Goal: Book appointment/travel/reservation

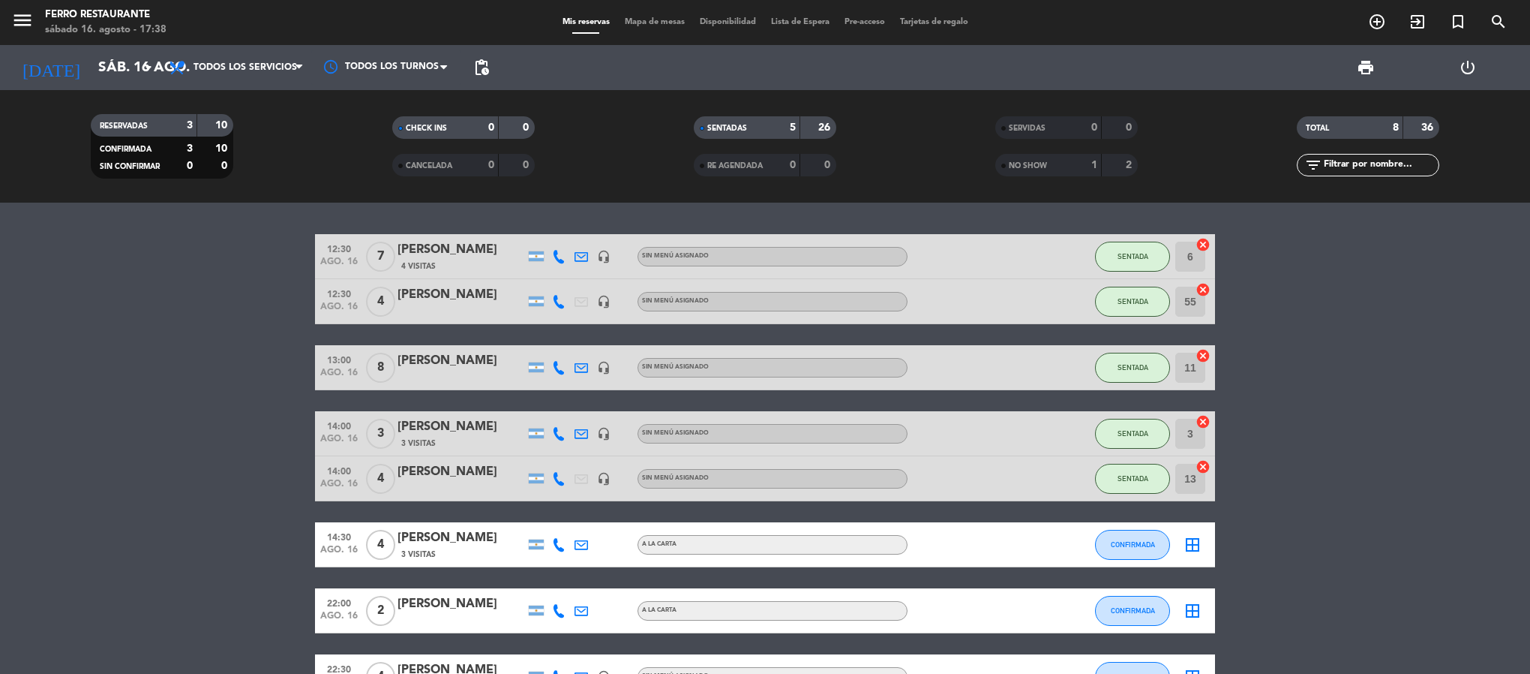
scroll to position [134, 0]
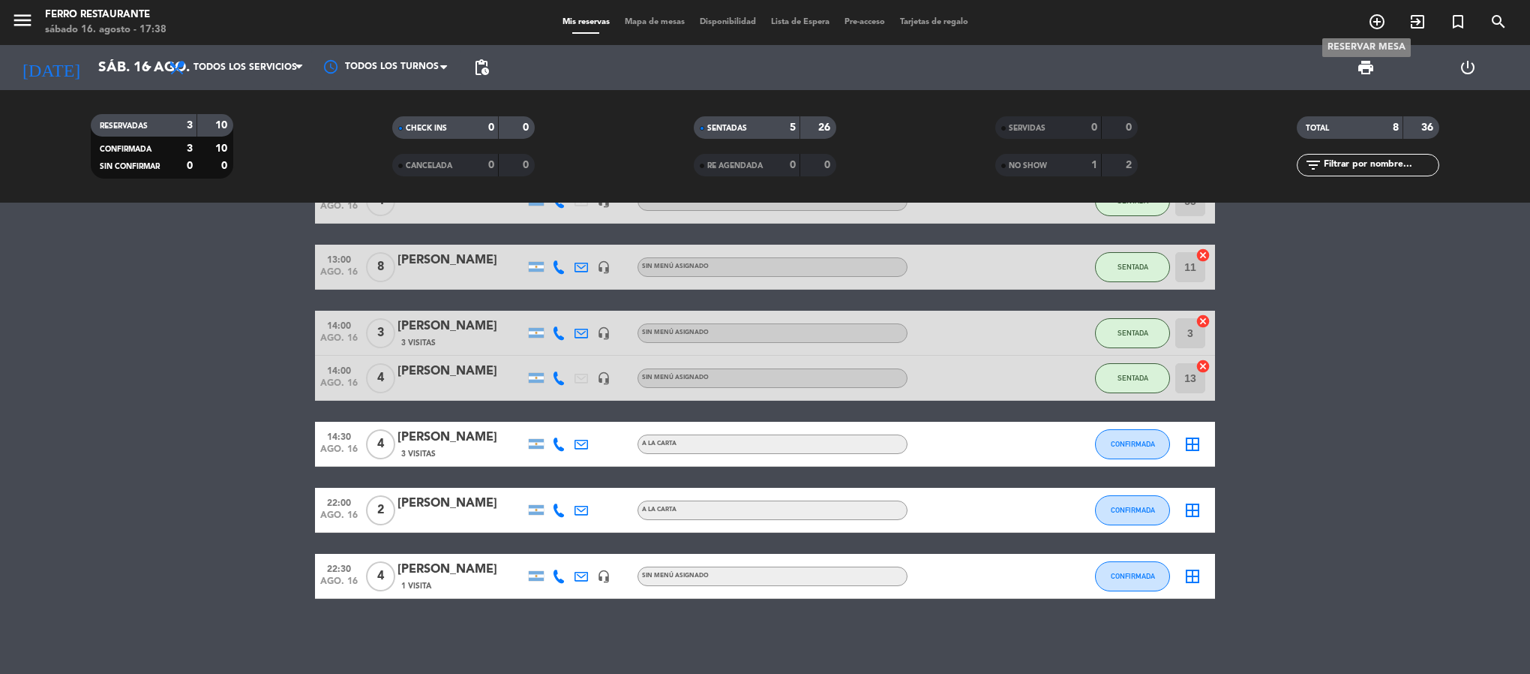
click at [1373, 25] on icon "add_circle_outline" at bounding box center [1377, 22] width 18 height 18
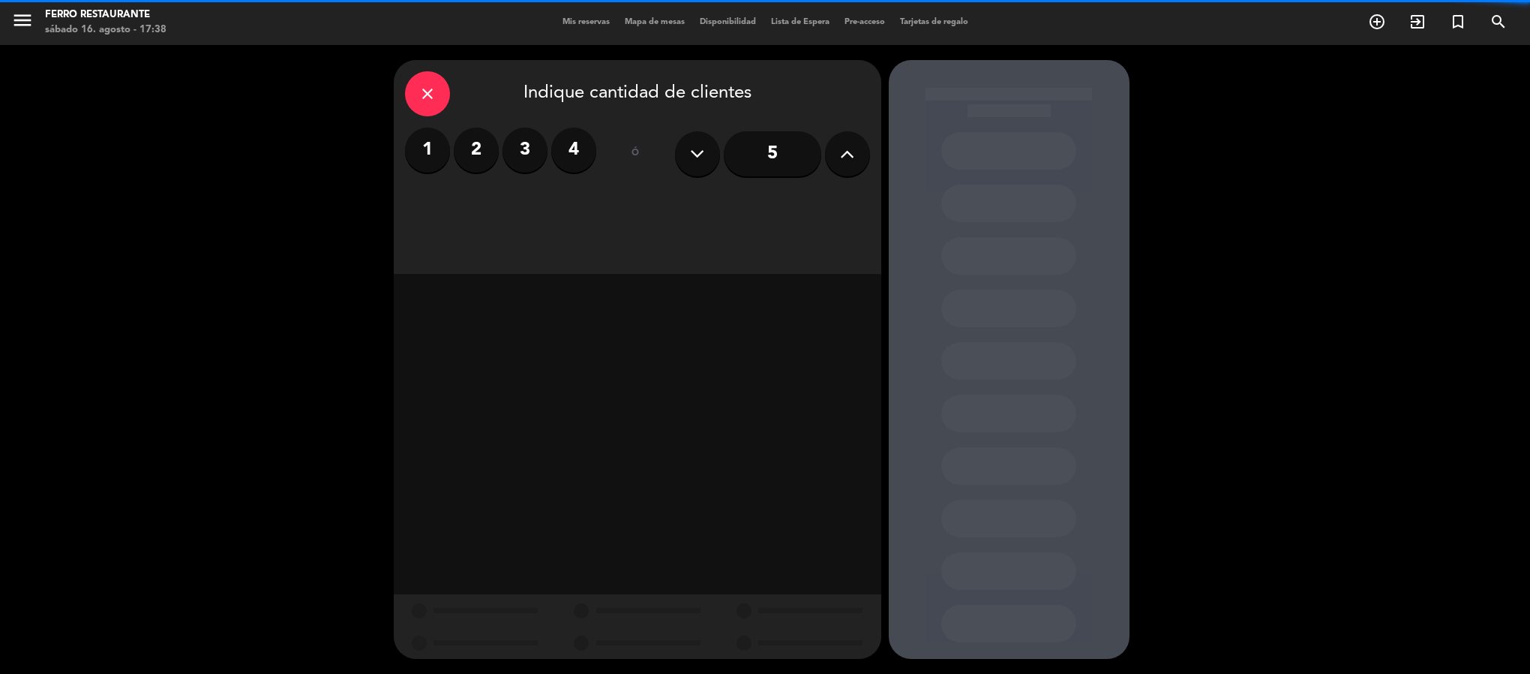
click at [844, 153] on icon at bounding box center [847, 154] width 14 height 23
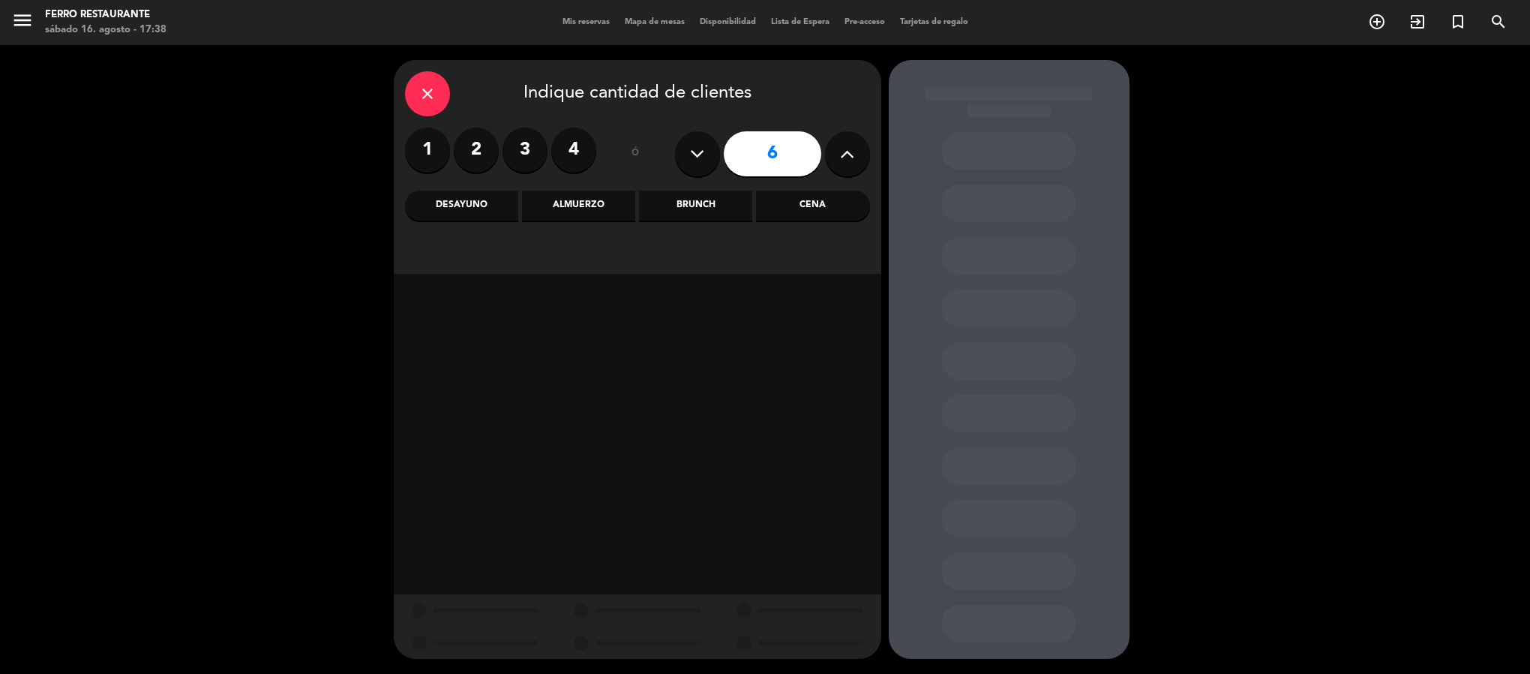
click at [844, 153] on icon at bounding box center [847, 154] width 14 height 23
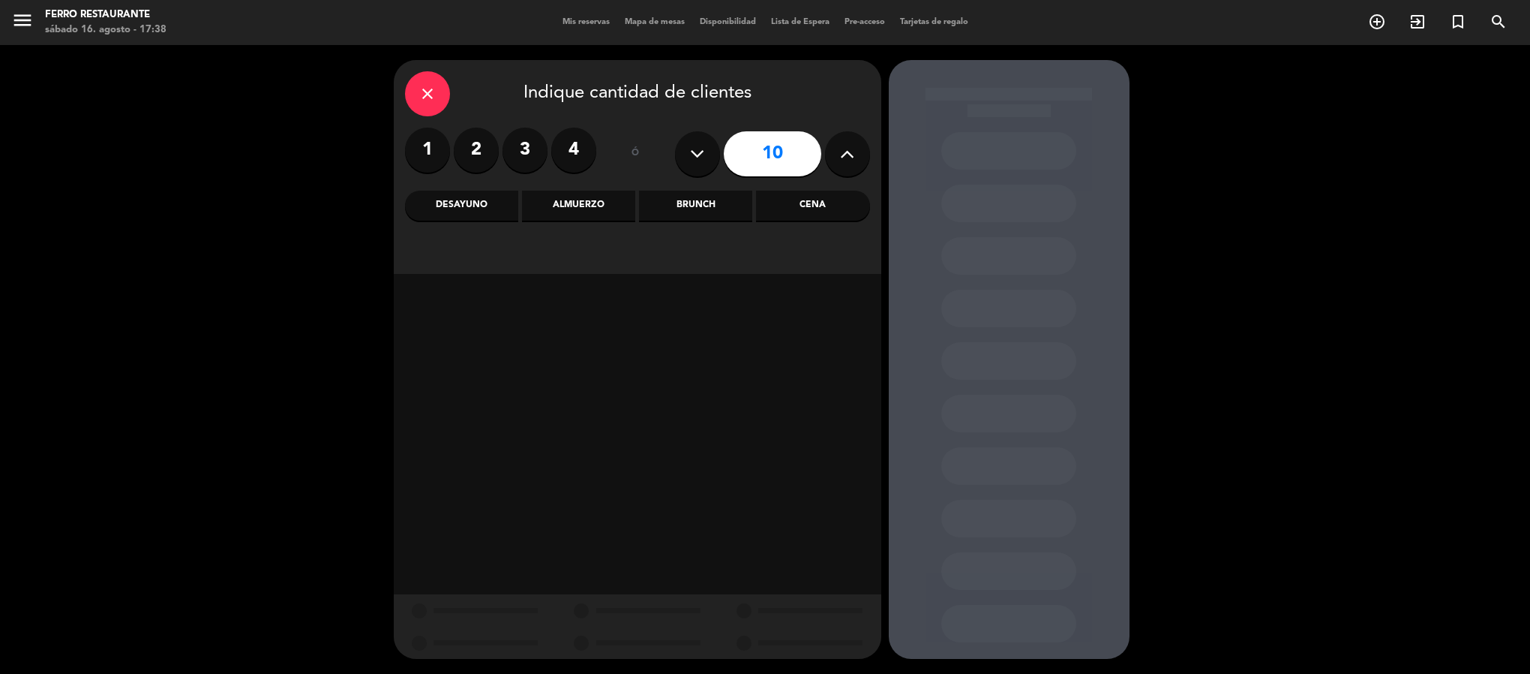
type input "11"
click at [786, 200] on div "Cena" at bounding box center [812, 206] width 113 height 30
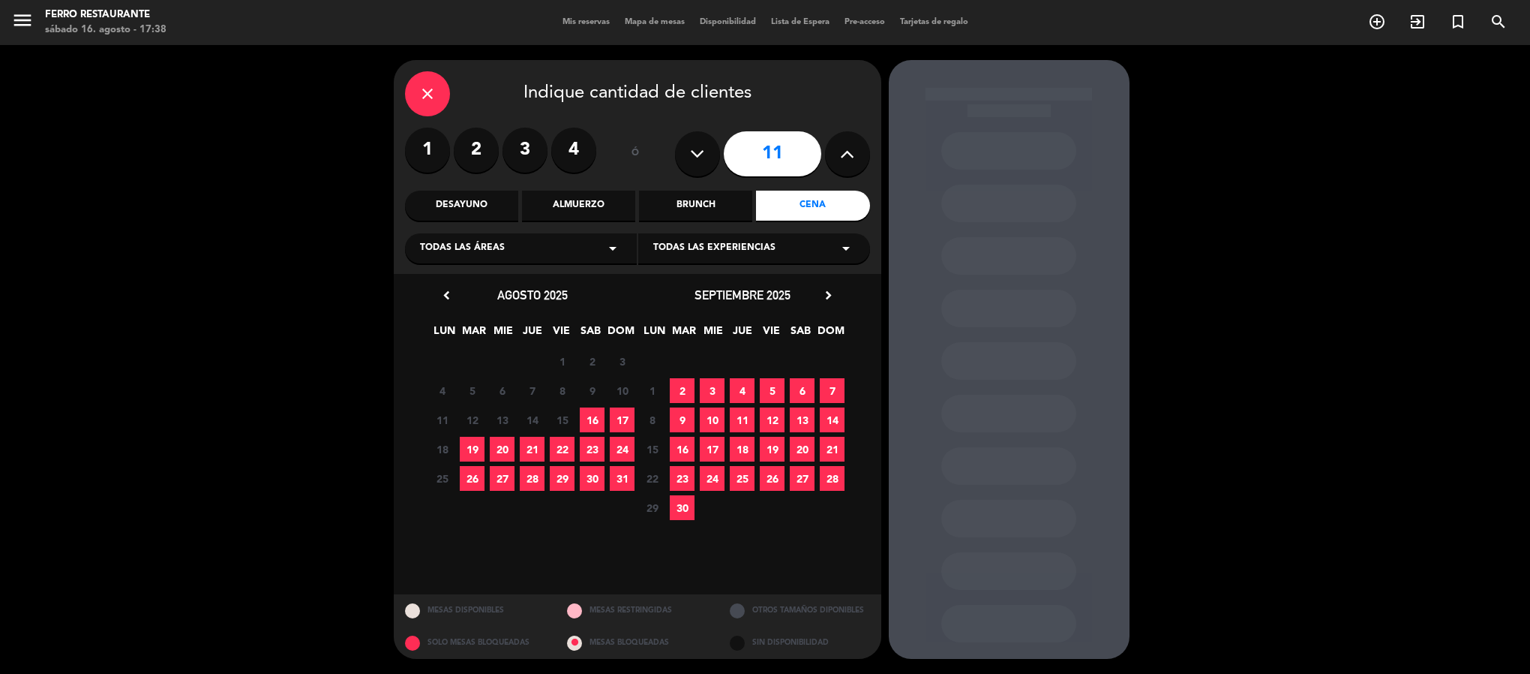
click at [590, 414] on div "11 12 13 14 15 16 17" at bounding box center [533, 419] width 210 height 29
click at [594, 425] on span "16" at bounding box center [592, 419] width 25 height 25
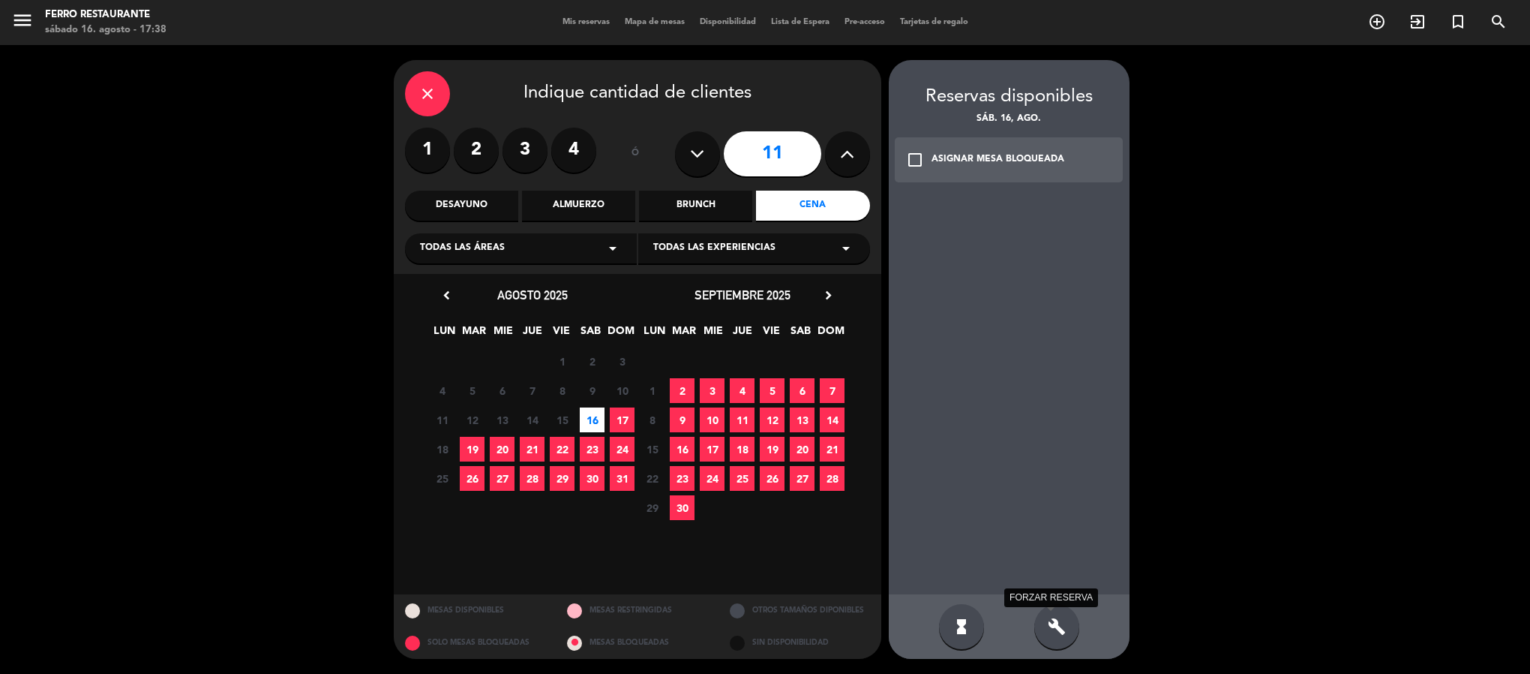
click at [1064, 635] on icon "build" at bounding box center [1057, 626] width 18 height 18
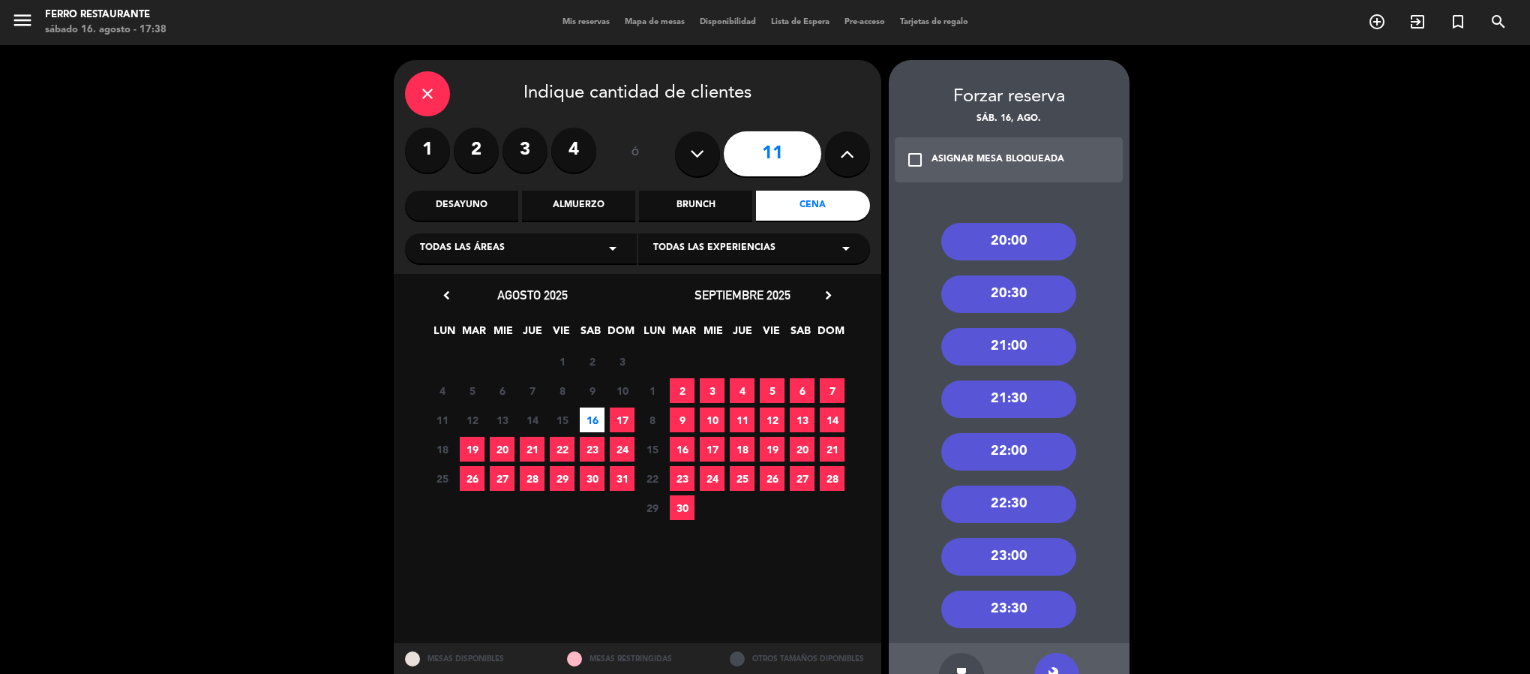
click at [1042, 396] on div "21:30" at bounding box center [1008, 399] width 135 height 38
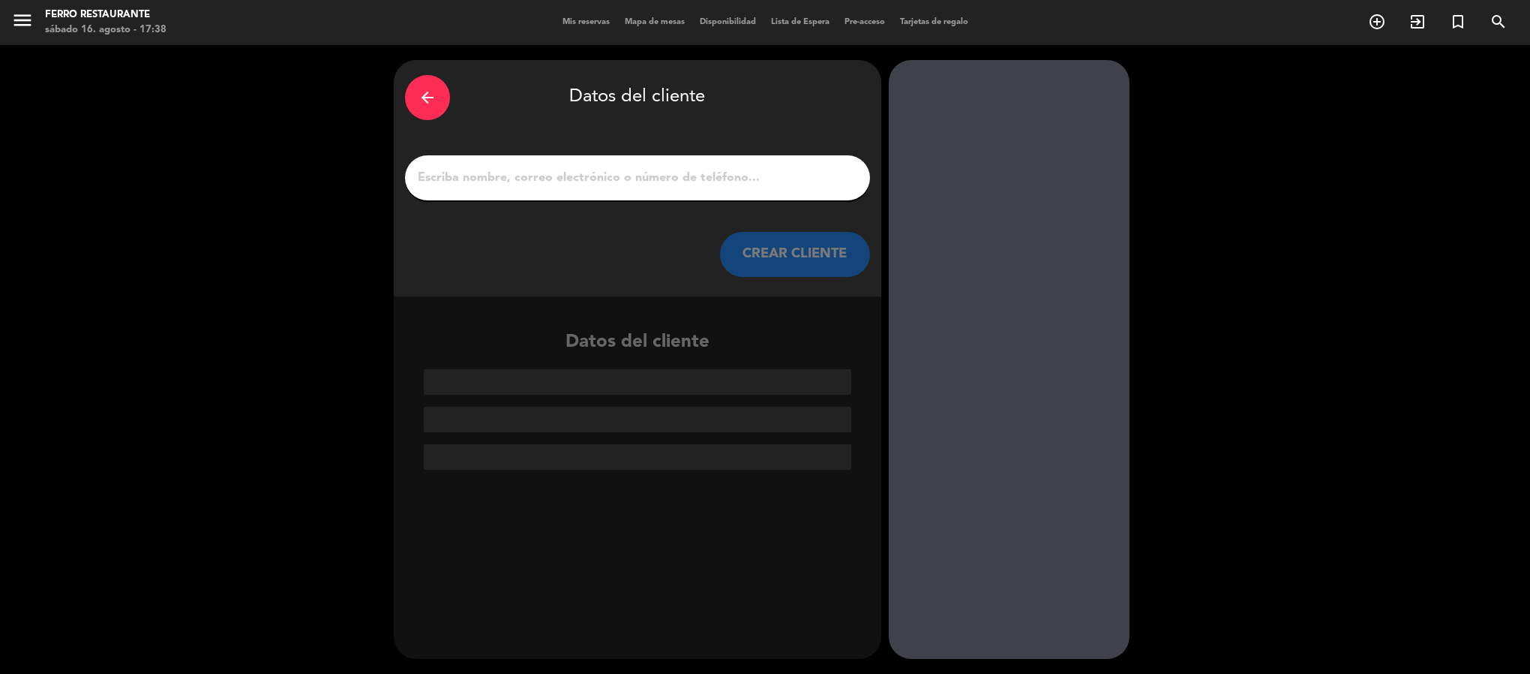
click at [558, 197] on div at bounding box center [637, 177] width 465 height 45
click at [554, 188] on input "1" at bounding box center [637, 177] width 443 height 21
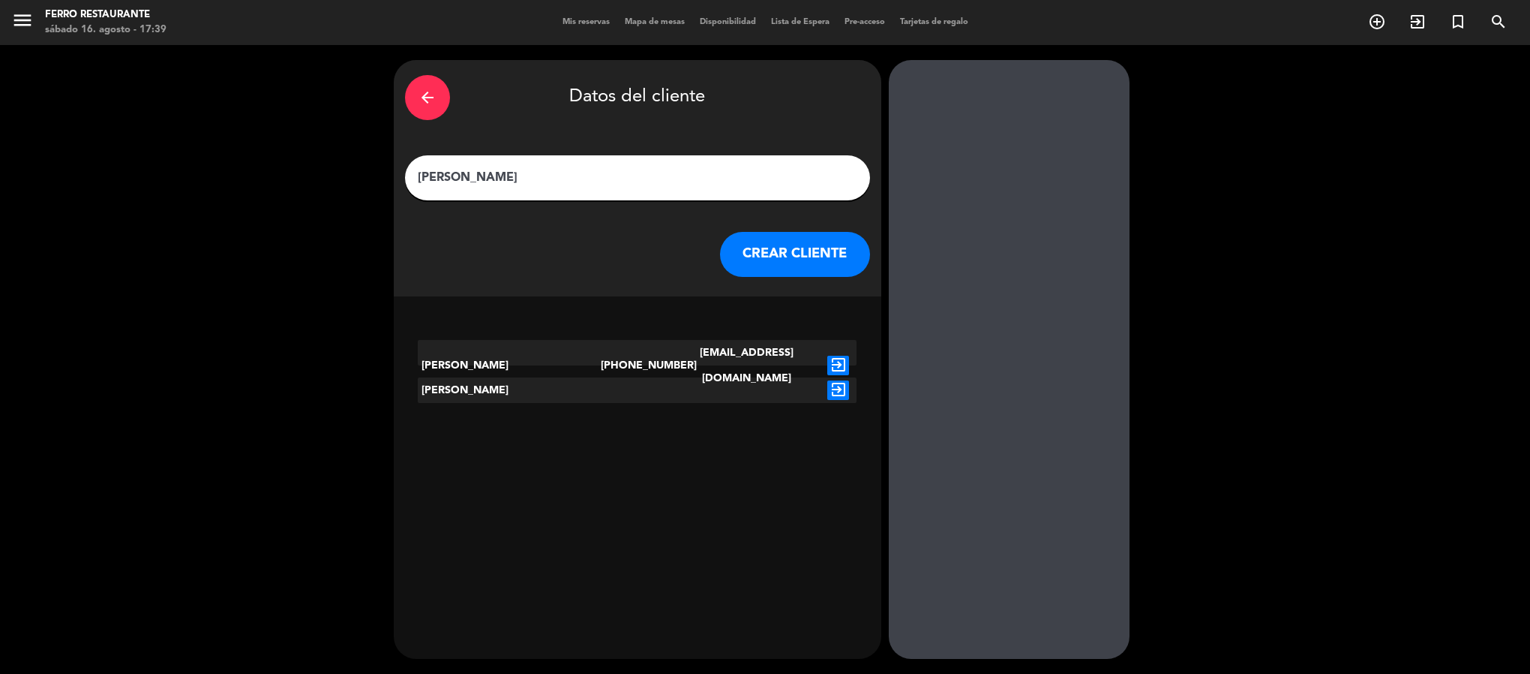
type input "[PERSON_NAME]"
click at [848, 356] on icon "exit_to_app" at bounding box center [838, 366] width 22 height 20
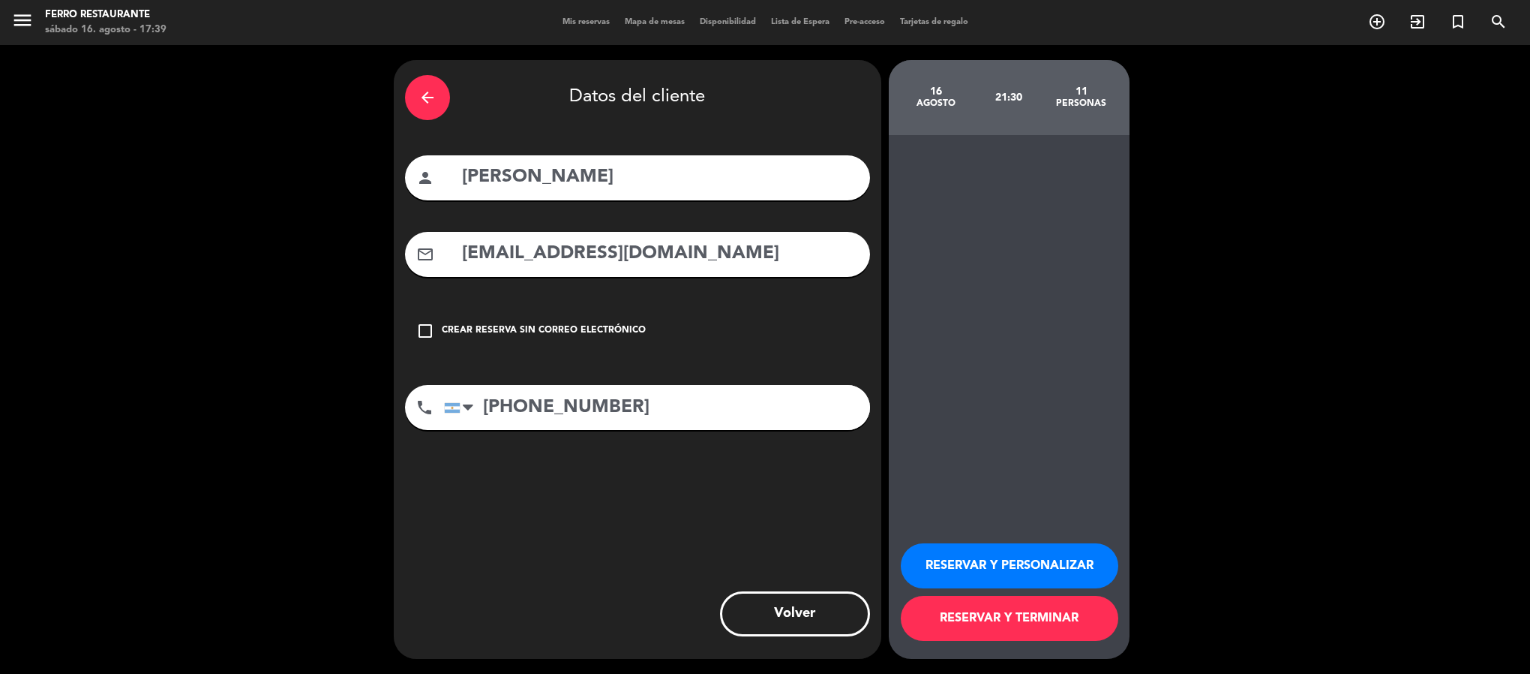
click at [1010, 612] on button "RESERVAR Y TERMINAR" at bounding box center [1010, 618] width 218 height 45
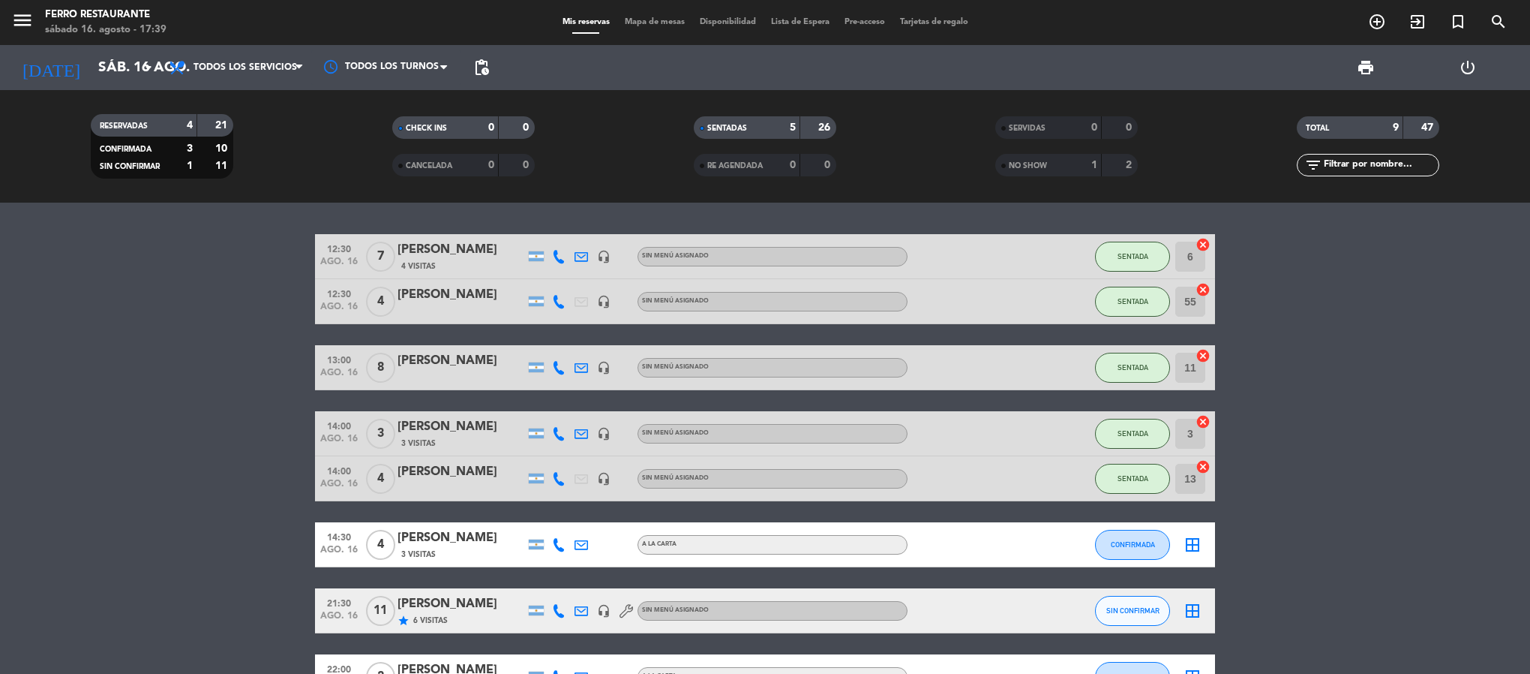
click at [1197, 620] on icon "border_all" at bounding box center [1193, 611] width 18 height 18
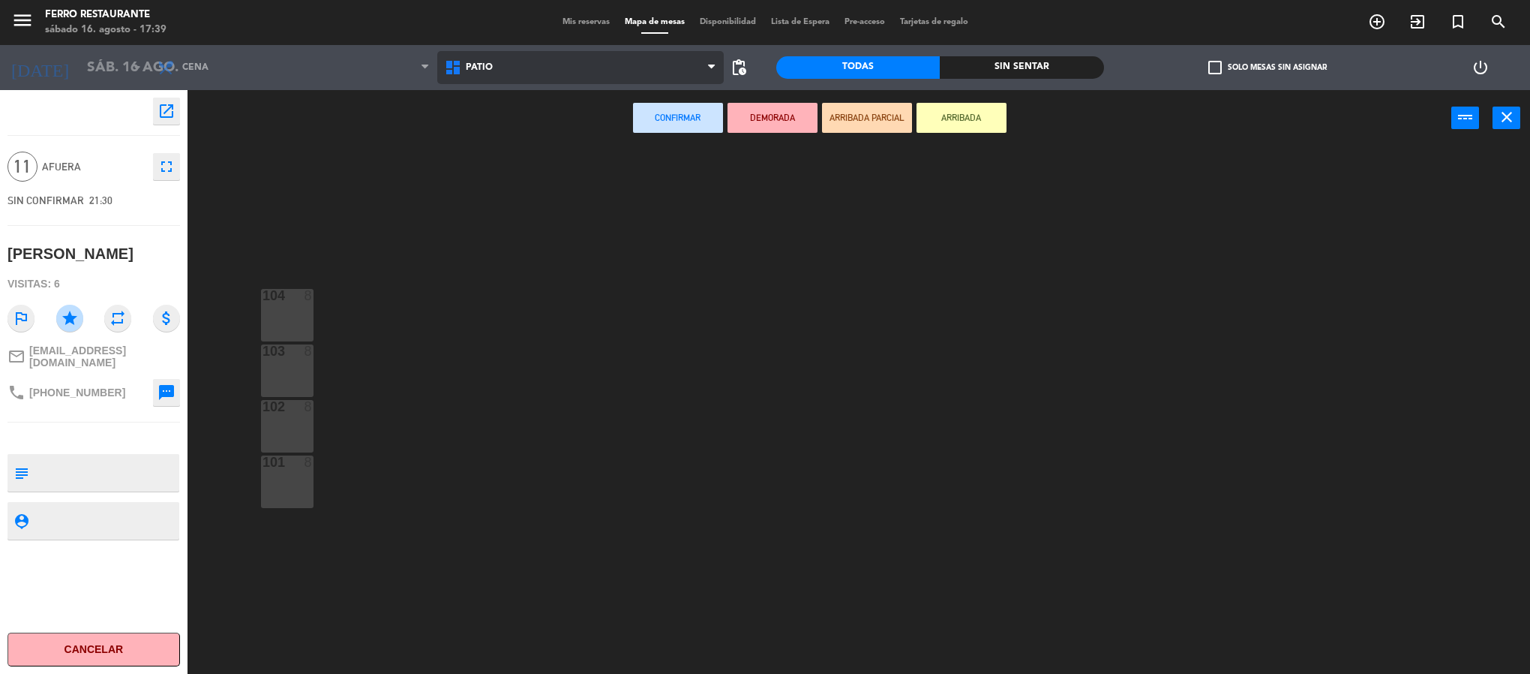
click at [536, 54] on span "Patio" at bounding box center [580, 67] width 287 height 33
click at [511, 131] on ng-component "menu Ferro Restaurante sábado 16. agosto - 17:39 Mis reservas Mapa de mesas Dis…" at bounding box center [765, 339] width 1530 height 678
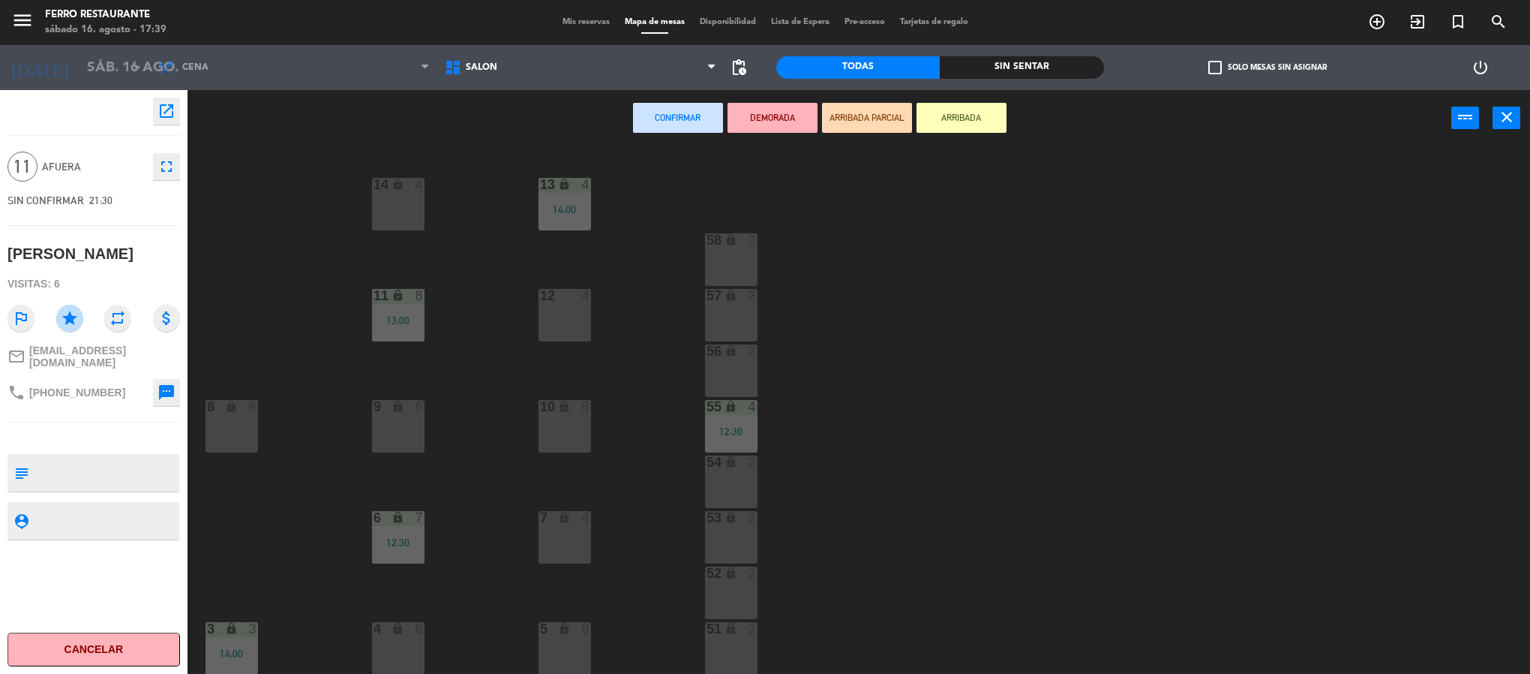
click at [498, 473] on div "13 lock 4 14:00 14 lock 4 58 lock 2 12 4 57 lock 2 11 lock 8 13:00 56 lock 2 8 …" at bounding box center [867, 414] width 1328 height 527
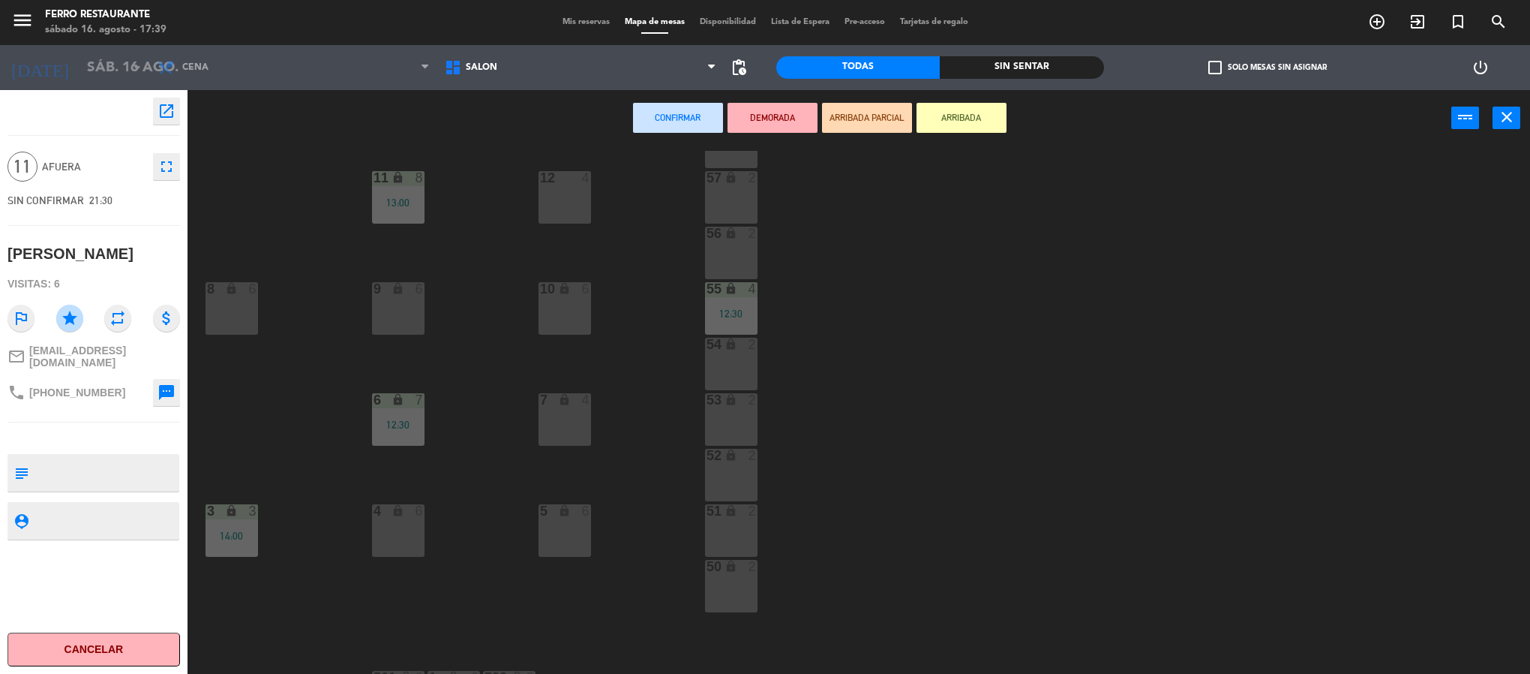
scroll to position [162, 0]
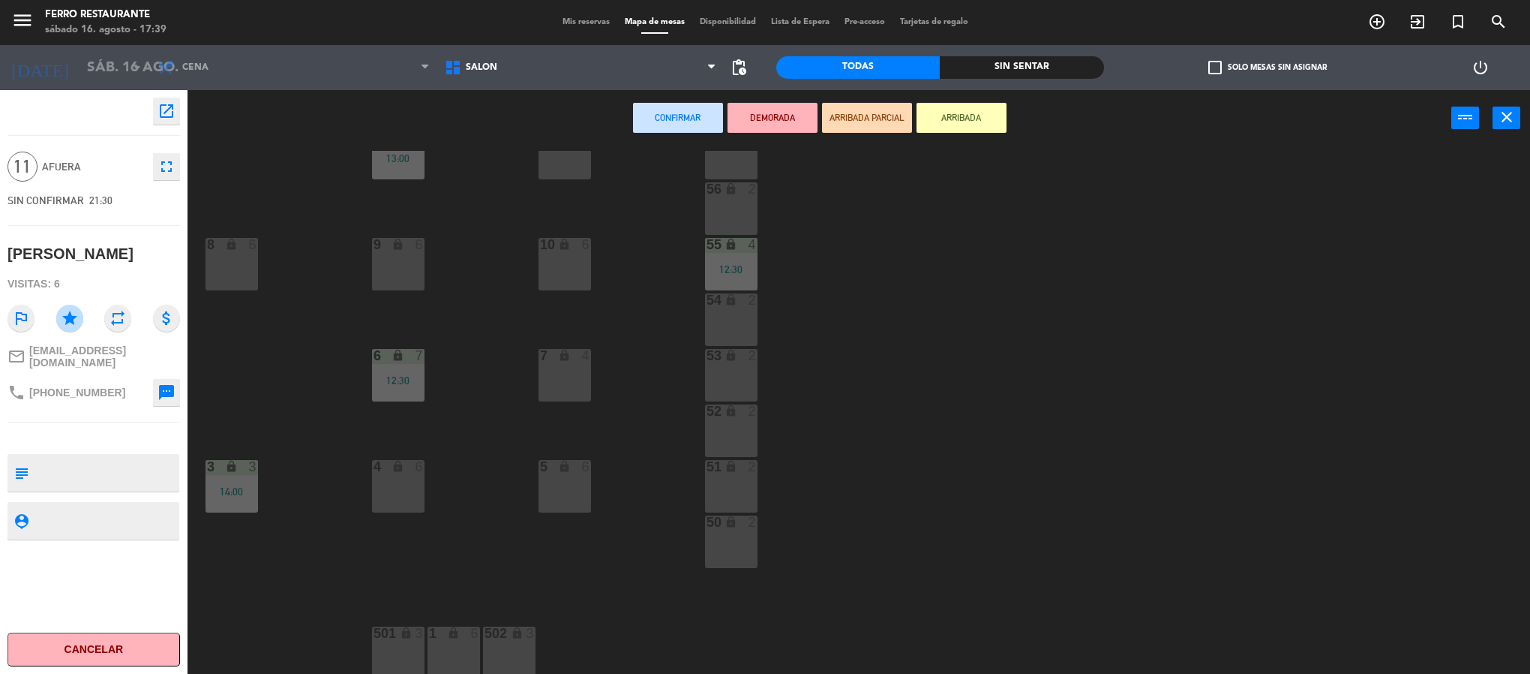
click at [460, 641] on div "1 lock 6" at bounding box center [454, 652] width 53 height 53
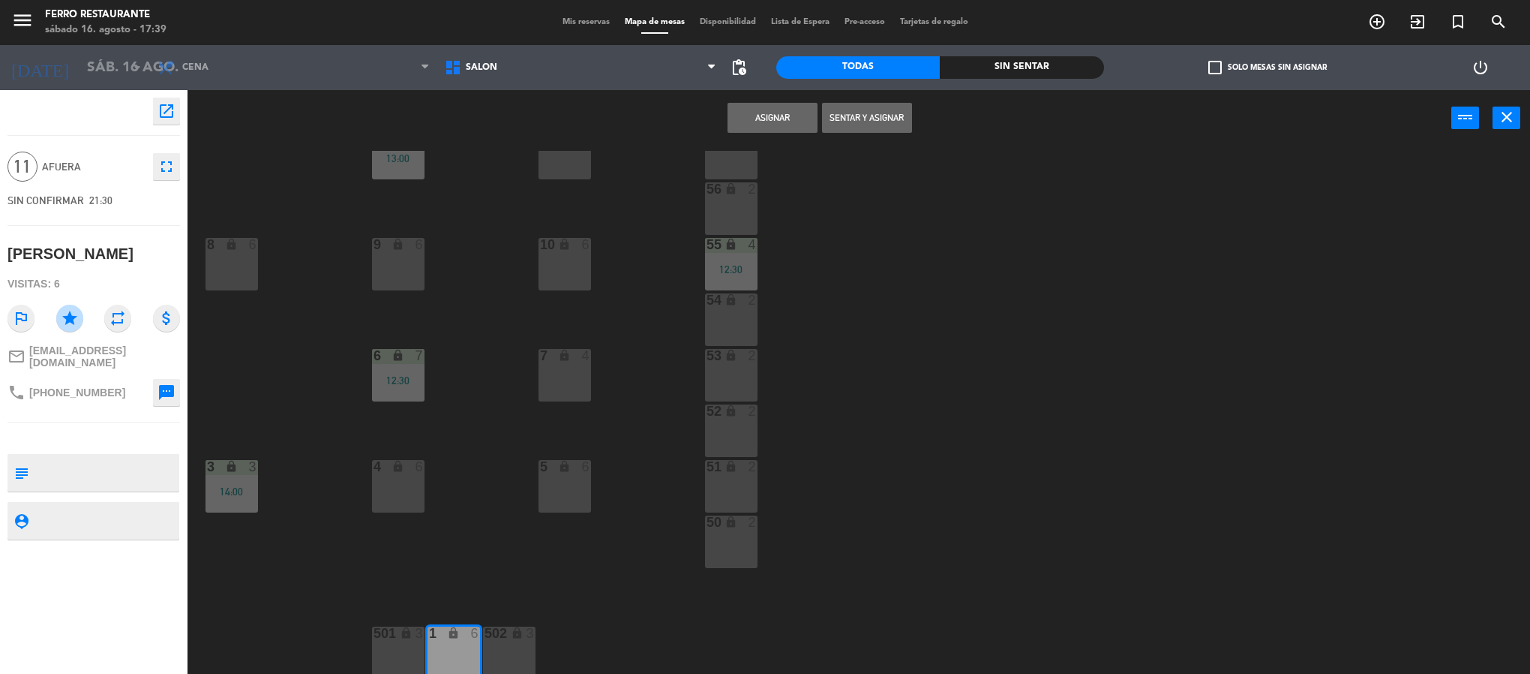
click at [413, 630] on div "3" at bounding box center [423, 633] width 25 height 14
click at [518, 648] on div "502 lock 3" at bounding box center [509, 652] width 53 height 53
click at [797, 113] on button "Asignar" at bounding box center [773, 118] width 90 height 30
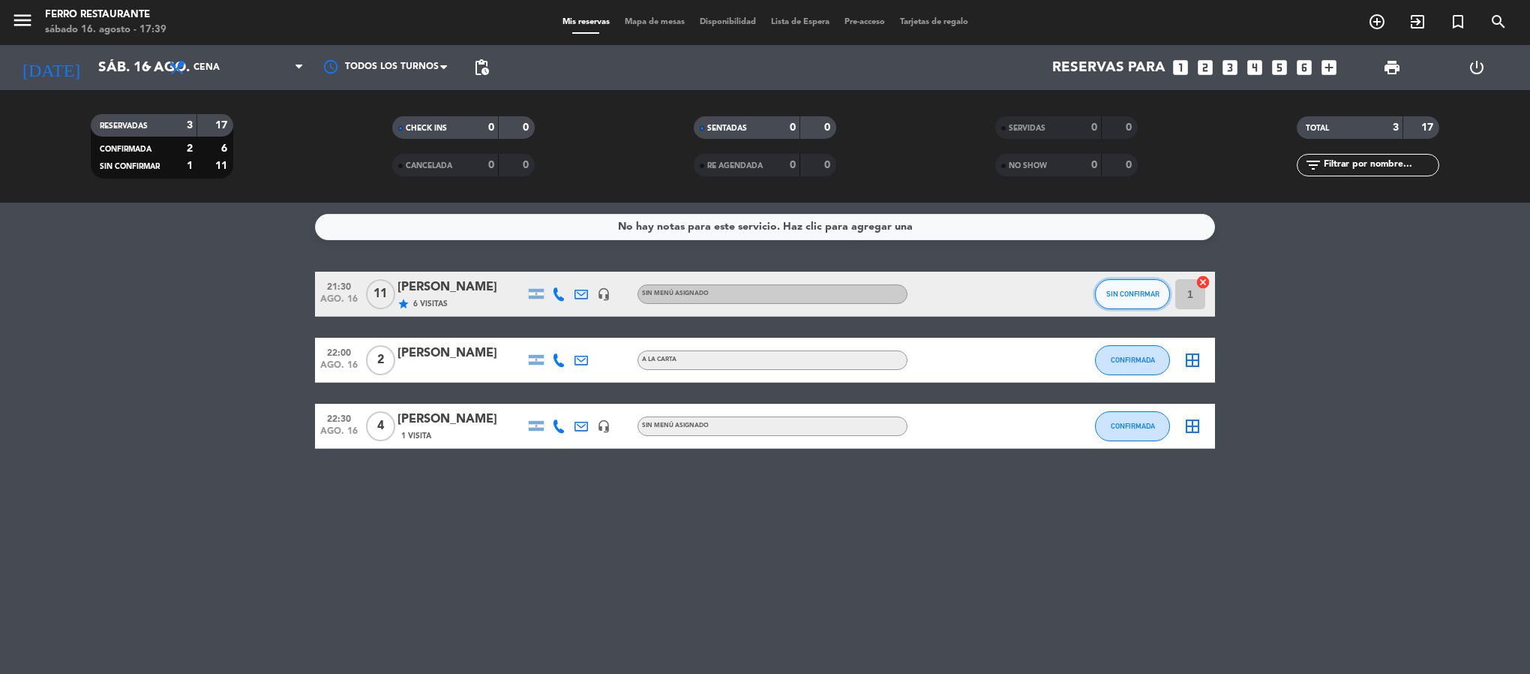
click at [1103, 307] on button "SIN CONFIRMAR" at bounding box center [1132, 294] width 75 height 30
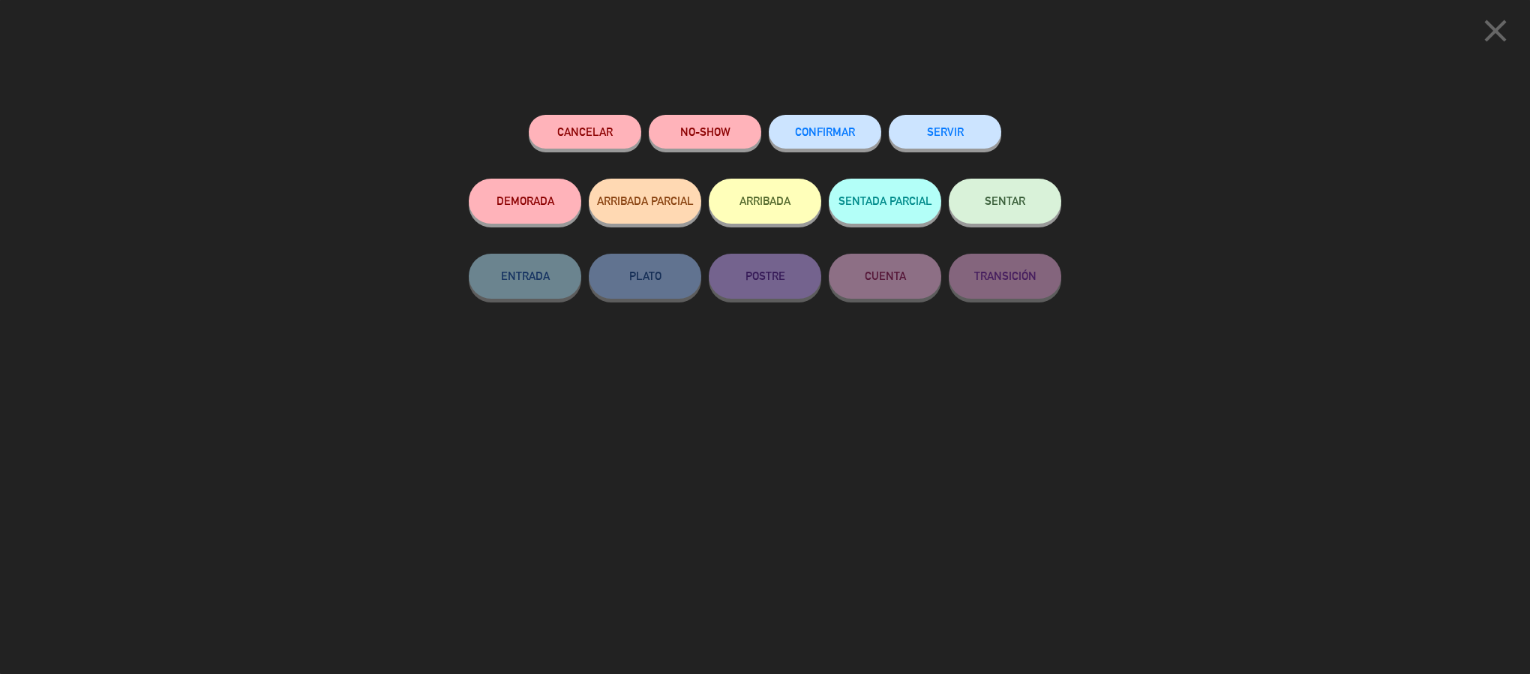
click at [801, 138] on span "CONFIRMAR" at bounding box center [825, 131] width 60 height 13
